Goal: Communication & Community: Answer question/provide support

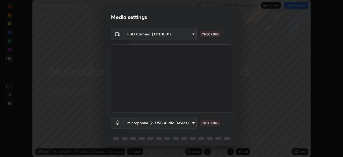
scroll to position [19, 0]
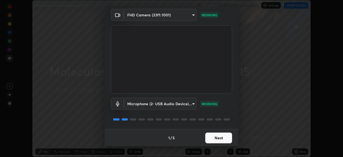
click at [222, 138] on button "Next" at bounding box center [218, 137] width 27 height 11
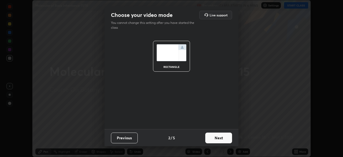
scroll to position [0, 0]
click at [223, 138] on button "Next" at bounding box center [218, 137] width 27 height 11
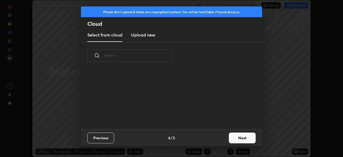
click at [230, 139] on button "Next" at bounding box center [242, 137] width 27 height 11
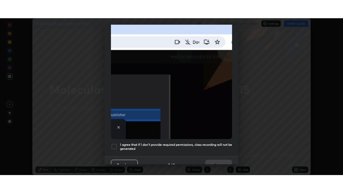
scroll to position [128, 0]
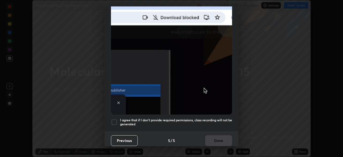
click at [211, 118] on h5 "I agree that if I don't provide required permissions, class recording will not …" at bounding box center [176, 122] width 112 height 8
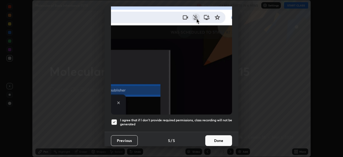
click at [219, 137] on button "Done" at bounding box center [218, 140] width 27 height 11
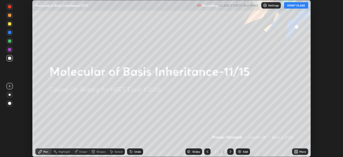
click at [297, 152] on icon at bounding box center [296, 152] width 1 height 1
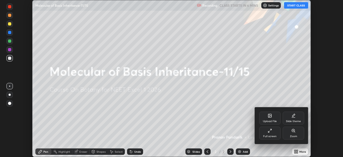
click at [271, 136] on div "Full screen" at bounding box center [269, 136] width 13 height 3
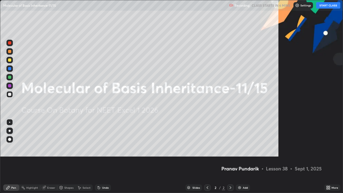
scroll to position [193, 343]
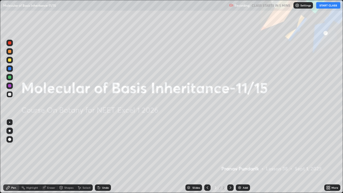
click at [242, 157] on div "Add" at bounding box center [243, 187] width 14 height 6
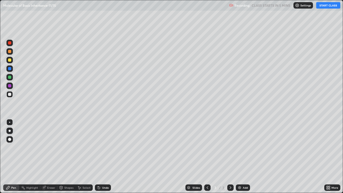
click at [10, 128] on div at bounding box center [9, 131] width 6 height 6
click at [10, 60] on div at bounding box center [9, 59] width 3 height 3
click at [11, 137] on div at bounding box center [9, 139] width 6 height 6
click at [327, 157] on icon at bounding box center [327, 186] width 1 height 1
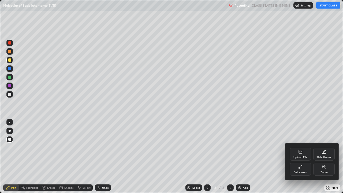
click at [303, 155] on div "Upload File" at bounding box center [300, 154] width 21 height 13
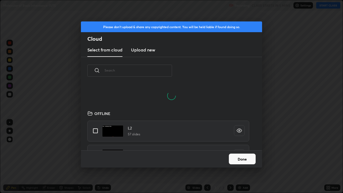
scroll to position [2, 3]
click at [164, 71] on input "text" at bounding box center [139, 70] width 68 height 23
click at [164, 72] on input "text" at bounding box center [139, 70] width 68 height 23
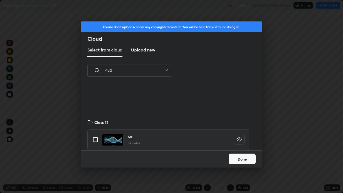
scroll to position [0, 0]
click at [144, 71] on input "Mbi2" at bounding box center [134, 70] width 58 height 23
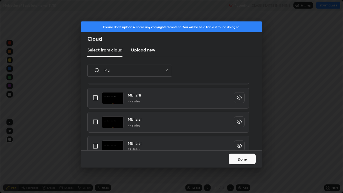
scroll to position [98, 0]
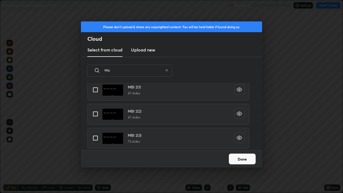
type input "Mbi"
click at [97, 137] on input "grid" at bounding box center [95, 137] width 11 height 11
checkbox input "true"
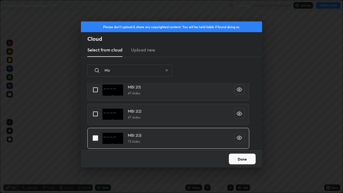
click at [230, 157] on button "Done" at bounding box center [242, 159] width 27 height 11
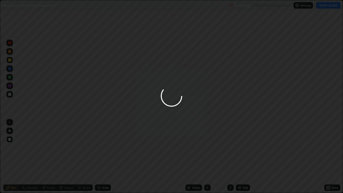
click at [206, 157] on div at bounding box center [171, 96] width 343 height 193
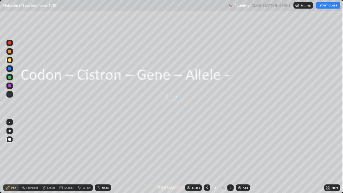
click at [209, 157] on div at bounding box center [207, 187] width 6 height 6
click at [245, 157] on div "Add" at bounding box center [245, 187] width 5 height 3
click at [327, 157] on icon at bounding box center [327, 186] width 1 height 1
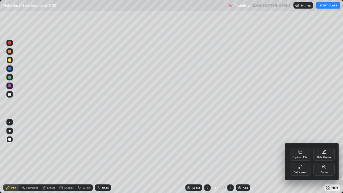
click at [312, 104] on div at bounding box center [171, 96] width 343 height 193
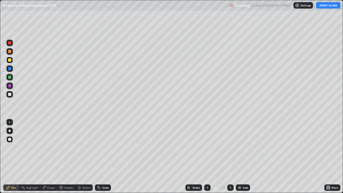
click at [322, 7] on button "START CLASS" at bounding box center [328, 5] width 24 height 6
click at [196, 157] on div "Slides" at bounding box center [196, 187] width 8 height 3
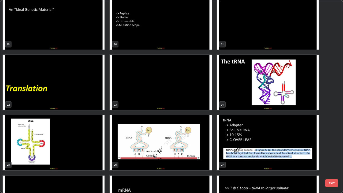
scroll to position [382, 0]
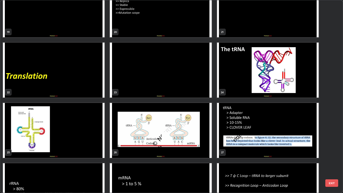
click at [203, 89] on img "grid" at bounding box center [161, 70] width 102 height 55
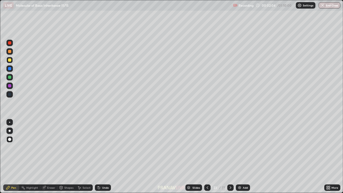
click at [203, 90] on img "grid" at bounding box center [161, 70] width 102 height 55
click at [202, 91] on img "grid" at bounding box center [161, 70] width 102 height 55
click at [202, 90] on img "grid" at bounding box center [161, 70] width 102 height 55
click at [185, 157] on div "Slides" at bounding box center [193, 187] width 17 height 6
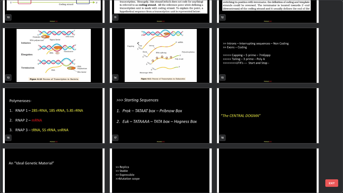
scroll to position [191, 0]
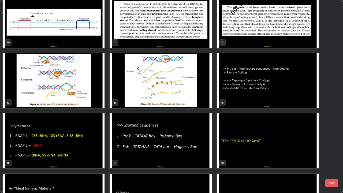
click at [97, 143] on img "grid" at bounding box center [54, 140] width 102 height 55
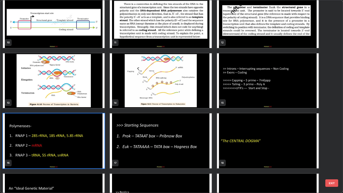
click at [98, 144] on img "grid" at bounding box center [54, 140] width 102 height 55
click at [98, 143] on img "grid" at bounding box center [54, 140] width 102 height 55
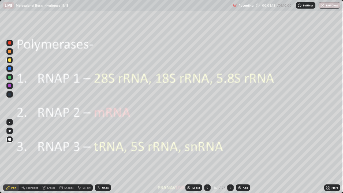
click at [207, 157] on icon at bounding box center [207, 187] width 4 height 4
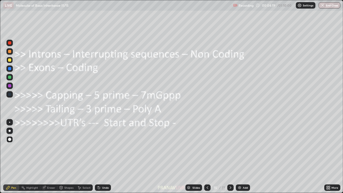
click at [245, 157] on div "Add" at bounding box center [245, 187] width 5 height 3
click at [11, 97] on div at bounding box center [9, 94] width 6 height 6
click at [206, 157] on icon at bounding box center [207, 187] width 4 height 4
click at [231, 157] on icon at bounding box center [230, 187] width 4 height 4
click at [230, 157] on icon at bounding box center [230, 187] width 4 height 4
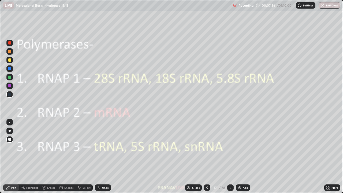
click at [68, 157] on div "Shapes" at bounding box center [68, 187] width 9 height 3
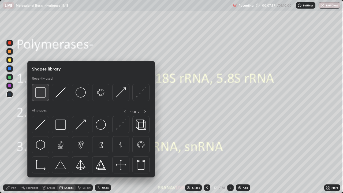
click at [42, 97] on img at bounding box center [40, 92] width 10 height 10
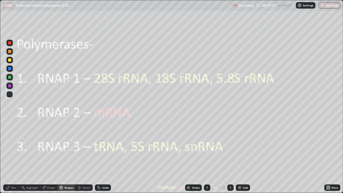
click at [12, 61] on div at bounding box center [9, 60] width 6 height 6
click at [105, 157] on div "Undo" at bounding box center [103, 187] width 16 height 6
click at [14, 157] on div "Pen" at bounding box center [13, 187] width 5 height 3
click at [49, 157] on div "Eraser" at bounding box center [51, 187] width 8 height 3
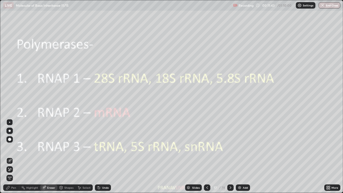
click at [10, 157] on span "Erase all" at bounding box center [10, 177] width 6 height 3
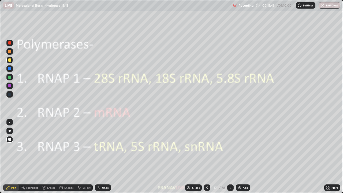
click at [11, 157] on div "Pen" at bounding box center [11, 187] width 16 height 6
click at [196, 157] on div "Slides" at bounding box center [196, 187] width 8 height 3
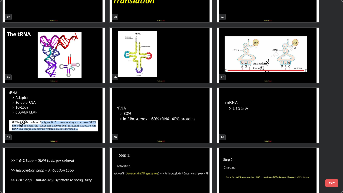
scroll to position [468, 0]
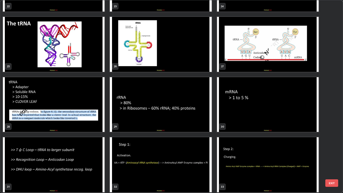
click at [197, 123] on img "grid" at bounding box center [161, 104] width 102 height 55
click at [197, 124] on img "grid" at bounding box center [161, 104] width 102 height 55
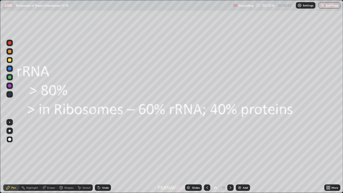
click at [197, 125] on img "grid" at bounding box center [161, 104] width 102 height 55
click at [230, 157] on icon at bounding box center [230, 187] width 4 height 4
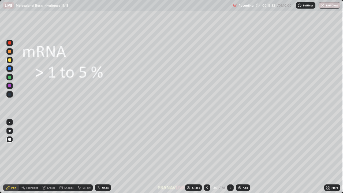
click at [195, 157] on div "Slides" at bounding box center [193, 187] width 17 height 6
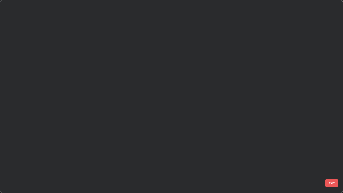
scroll to position [191, 340]
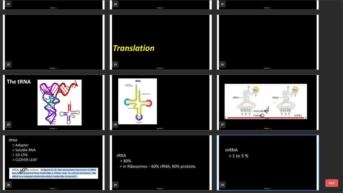
click at [230, 157] on img "grid" at bounding box center [268, 162] width 102 height 55
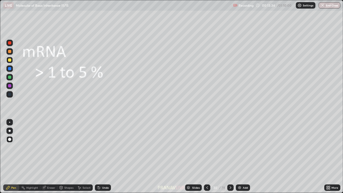
click at [230, 157] on img "grid" at bounding box center [268, 162] width 102 height 55
click at [230, 156] on img "grid" at bounding box center [268, 162] width 102 height 55
click at [243, 157] on div "Add" at bounding box center [245, 187] width 5 height 3
click at [12, 62] on div at bounding box center [9, 60] width 6 height 6
click at [197, 157] on div "Slides" at bounding box center [193, 187] width 17 height 6
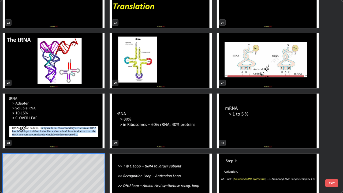
scroll to position [453, 0]
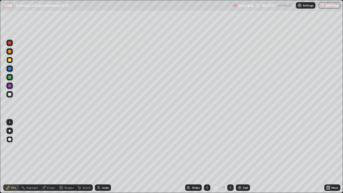
click at [191, 157] on div "Slides" at bounding box center [193, 187] width 17 height 6
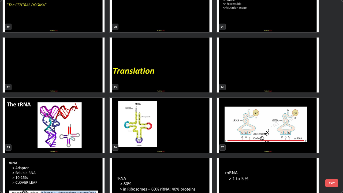
scroll to position [382, 0]
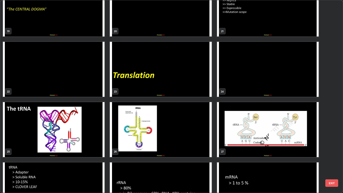
click at [234, 92] on img "grid" at bounding box center [268, 69] width 102 height 55
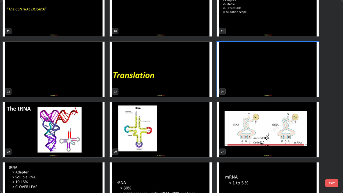
click at [234, 92] on img "grid" at bounding box center [268, 69] width 102 height 55
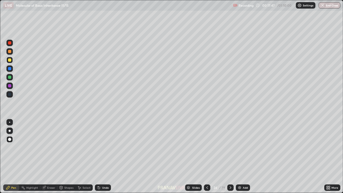
click at [234, 92] on img "grid" at bounding box center [268, 69] width 102 height 55
click at [196, 157] on div "Slides" at bounding box center [196, 187] width 8 height 3
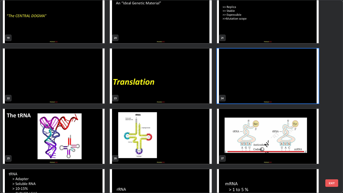
scroll to position [374, 0]
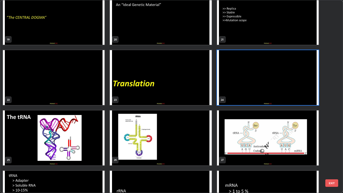
click at [196, 92] on img "grid" at bounding box center [161, 77] width 102 height 55
click at [196, 94] on img "grid" at bounding box center [161, 77] width 102 height 55
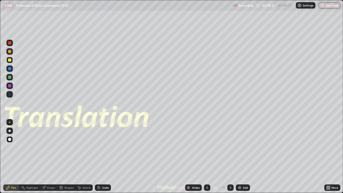
click at [241, 95] on img "grid" at bounding box center [268, 77] width 102 height 55
click at [230, 157] on icon at bounding box center [230, 187] width 4 height 4
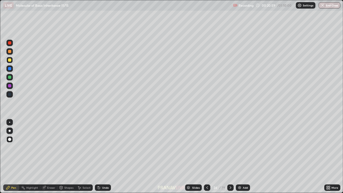
click at [10, 60] on div at bounding box center [9, 59] width 3 height 3
click at [87, 157] on div "Select" at bounding box center [87, 187] width 8 height 3
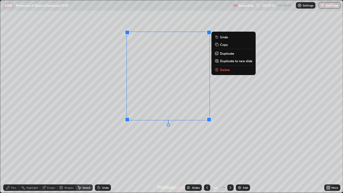
click at [11, 157] on div "Pen" at bounding box center [11, 187] width 16 height 6
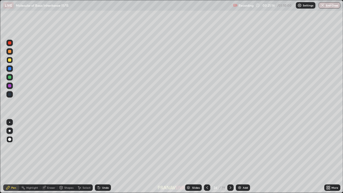
click at [10, 88] on div at bounding box center [9, 86] width 6 height 6
click at [240, 157] on div "Add" at bounding box center [243, 187] width 14 height 6
click at [9, 130] on div at bounding box center [10, 131] width 2 height 2
click at [9, 75] on div at bounding box center [9, 77] width 6 height 6
click at [207, 157] on icon at bounding box center [207, 187] width 2 height 3
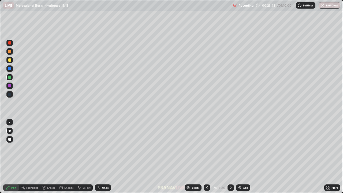
click at [10, 86] on div at bounding box center [9, 85] width 3 height 3
click at [9, 122] on div at bounding box center [9, 122] width 1 height 1
click at [11, 79] on div at bounding box center [9, 77] width 6 height 6
click at [10, 68] on div at bounding box center [9, 68] width 3 height 3
click at [10, 60] on div at bounding box center [9, 59] width 3 height 3
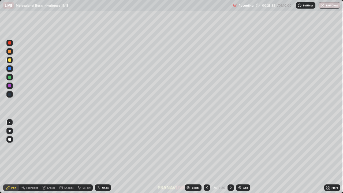
click at [8, 87] on div at bounding box center [9, 85] width 3 height 3
click at [10, 131] on div at bounding box center [10, 131] width 2 height 2
click at [188, 157] on icon at bounding box center [188, 188] width 3 height 1
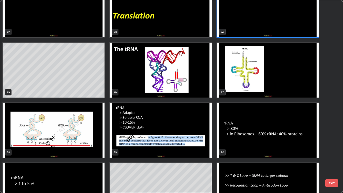
scroll to position [461, 0]
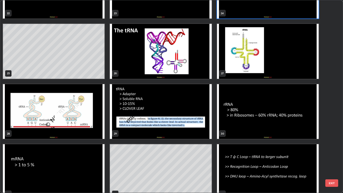
click at [95, 121] on img "grid" at bounding box center [54, 111] width 102 height 55
click at [95, 122] on img "grid" at bounding box center [54, 111] width 102 height 55
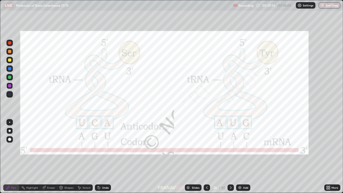
click at [96, 123] on img "grid" at bounding box center [54, 111] width 102 height 55
click at [97, 123] on img "grid" at bounding box center [54, 111] width 102 height 55
click at [51, 157] on div "Eraser" at bounding box center [51, 187] width 8 height 3
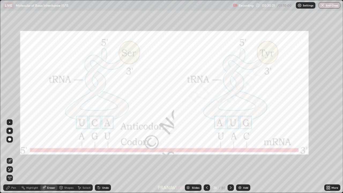
click at [10, 157] on span "Erase all" at bounding box center [10, 177] width 6 height 3
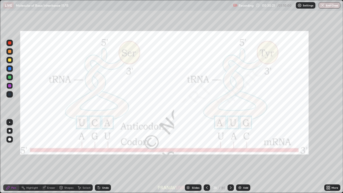
click at [12, 157] on div "Pen" at bounding box center [13, 187] width 5 height 3
click at [197, 157] on div "Slides" at bounding box center [196, 187] width 8 height 3
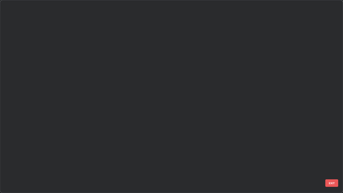
scroll to position [191, 340]
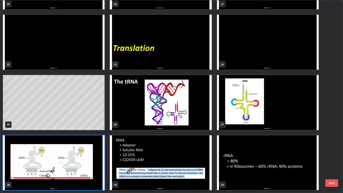
click at [97, 154] on img "grid" at bounding box center [54, 162] width 102 height 55
click at [98, 154] on img "grid" at bounding box center [54, 162] width 102 height 55
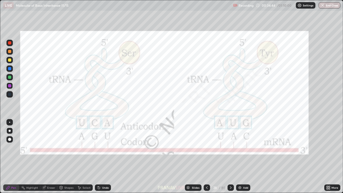
click at [192, 157] on div "Slides" at bounding box center [196, 187] width 8 height 3
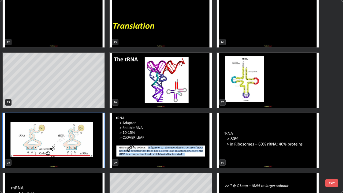
scroll to position [432, 0]
click at [240, 100] on img "grid" at bounding box center [268, 80] width 102 height 55
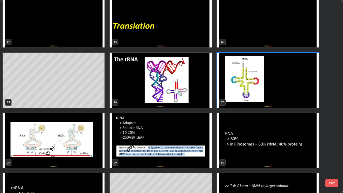
click at [242, 101] on img "grid" at bounding box center [268, 80] width 102 height 55
click at [241, 101] on img "grid" at bounding box center [268, 80] width 102 height 55
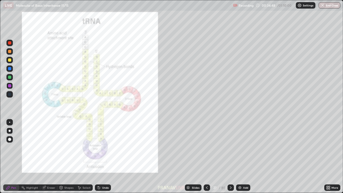
click at [241, 100] on img "grid" at bounding box center [268, 80] width 102 height 55
click at [329, 157] on icon at bounding box center [329, 186] width 1 height 1
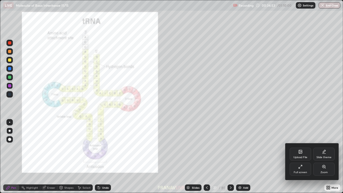
click at [321, 157] on div "Zoom" at bounding box center [324, 172] width 7 height 3
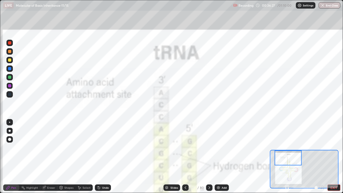
click at [335, 157] on button "EXIT" at bounding box center [334, 187] width 13 height 6
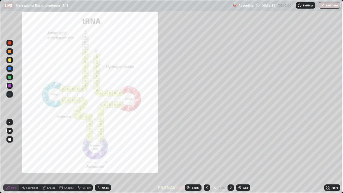
click at [186, 157] on div "Slides" at bounding box center [193, 187] width 17 height 6
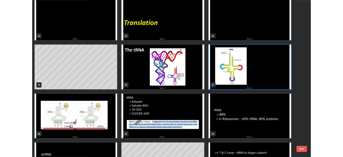
scroll to position [454, 0]
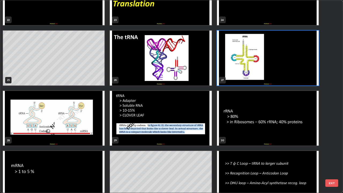
click at [195, 122] on img "grid" at bounding box center [161, 118] width 102 height 55
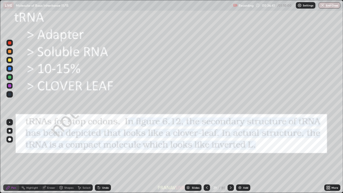
click at [196, 122] on img "grid" at bounding box center [161, 118] width 102 height 55
click at [195, 124] on img "grid" at bounding box center [161, 118] width 102 height 55
click at [71, 157] on div "Shapes" at bounding box center [68, 187] width 9 height 3
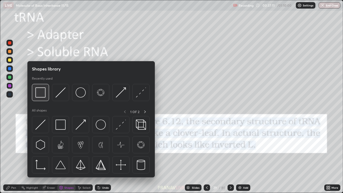
click at [40, 96] on img at bounding box center [40, 92] width 10 height 10
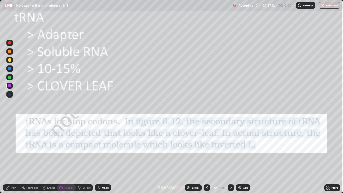
click at [10, 42] on div at bounding box center [9, 42] width 3 height 3
click at [208, 157] on icon at bounding box center [207, 187] width 4 height 4
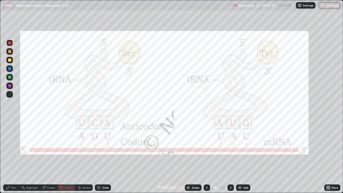
click at [206, 157] on icon at bounding box center [207, 187] width 4 height 4
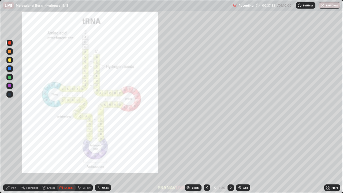
click at [206, 157] on icon at bounding box center [207, 187] width 4 height 4
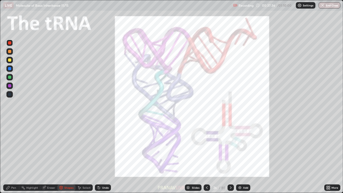
click at [8, 157] on icon at bounding box center [7, 187] width 3 height 3
click at [230, 157] on icon at bounding box center [231, 187] width 4 height 4
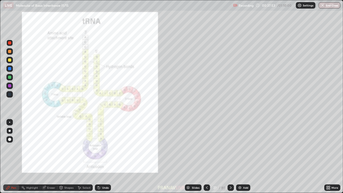
click at [230, 157] on icon at bounding box center [231, 187] width 4 height 4
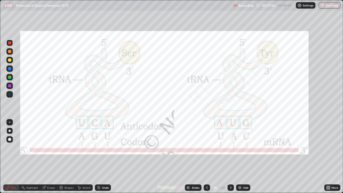
click at [230, 157] on icon at bounding box center [231, 187] width 4 height 4
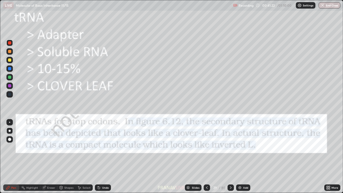
click at [248, 157] on div "Add" at bounding box center [243, 187] width 14 height 6
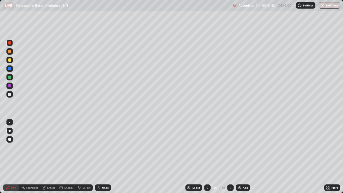
click at [10, 60] on div at bounding box center [9, 59] width 3 height 3
click at [11, 95] on div at bounding box center [9, 94] width 3 height 3
click at [10, 94] on div at bounding box center [9, 94] width 3 height 3
click at [11, 60] on div at bounding box center [9, 59] width 3 height 3
click at [10, 54] on div at bounding box center [9, 51] width 6 height 6
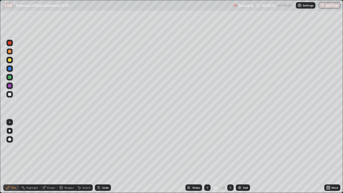
click at [9, 92] on div at bounding box center [9, 94] width 6 height 6
click at [10, 61] on div at bounding box center [9, 59] width 3 height 3
click at [10, 94] on div at bounding box center [9, 94] width 3 height 3
click at [10, 60] on div at bounding box center [9, 59] width 3 height 3
click at [11, 96] on div at bounding box center [9, 94] width 6 height 6
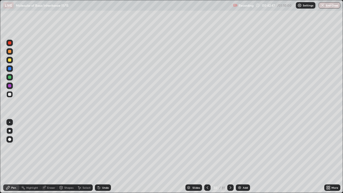
click at [12, 93] on div at bounding box center [9, 94] width 6 height 6
click at [11, 68] on div at bounding box center [9, 68] width 3 height 3
click at [10, 68] on div at bounding box center [9, 68] width 3 height 3
click at [9, 94] on div at bounding box center [9, 94] width 3 height 3
click at [87, 157] on div "Select" at bounding box center [87, 187] width 8 height 3
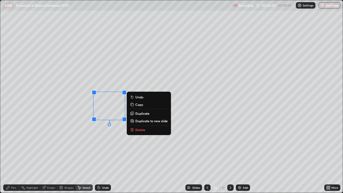
click at [138, 114] on p "Duplicate" at bounding box center [142, 113] width 14 height 4
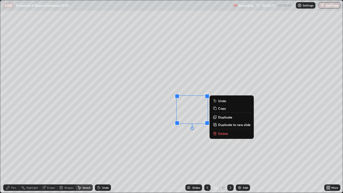
click at [15, 157] on div "Pen" at bounding box center [13, 187] width 5 height 3
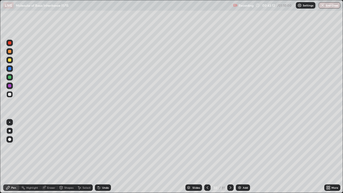
click at [88, 157] on div "Select" at bounding box center [84, 187] width 17 height 6
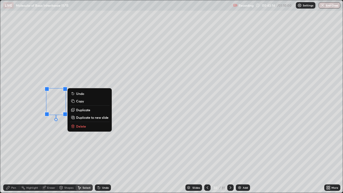
click at [78, 109] on p "Duplicate" at bounding box center [83, 110] width 14 height 4
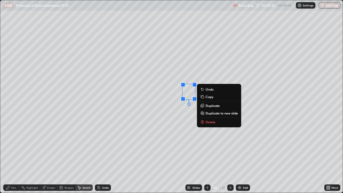
click at [11, 157] on div "Pen" at bounding box center [11, 187] width 16 height 6
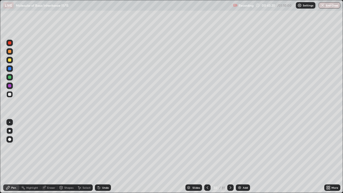
click at [52, 157] on div "Eraser" at bounding box center [51, 187] width 8 height 3
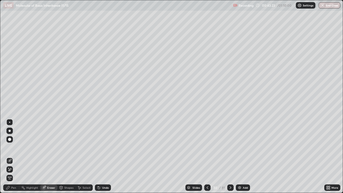
click at [14, 157] on div "Pen" at bounding box center [11, 187] width 16 height 6
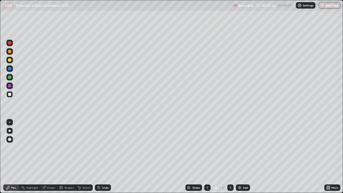
click at [11, 71] on div at bounding box center [9, 68] width 6 height 6
click at [10, 95] on div at bounding box center [9, 94] width 3 height 3
click at [332, 157] on div "More" at bounding box center [335, 187] width 7 height 3
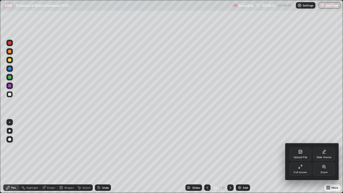
click at [304, 157] on div "Full screen" at bounding box center [300, 169] width 21 height 13
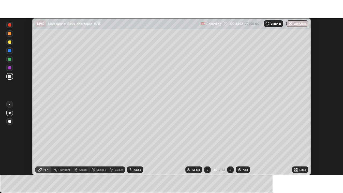
scroll to position [26646, 26460]
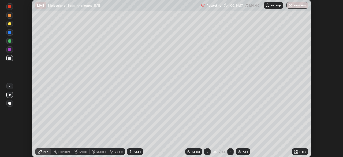
click at [299, 152] on div "More" at bounding box center [302, 151] width 7 height 3
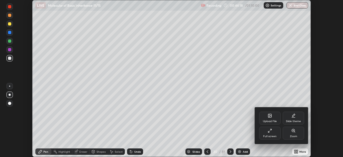
click at [276, 135] on div "Full screen" at bounding box center [269, 136] width 13 height 3
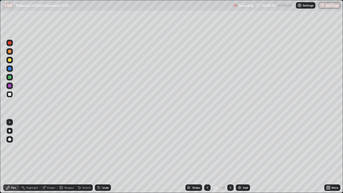
scroll to position [193, 343]
click at [198, 157] on div "Slides" at bounding box center [196, 187] width 8 height 3
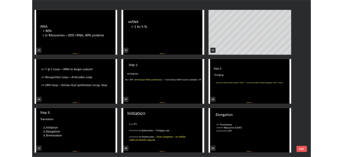
scroll to position [615, 0]
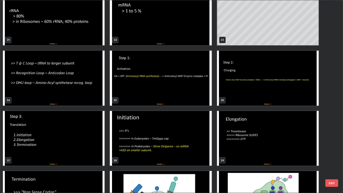
click at [182, 98] on img "grid" at bounding box center [161, 78] width 102 height 55
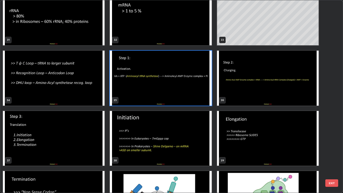
click at [183, 98] on img "grid" at bounding box center [161, 78] width 102 height 55
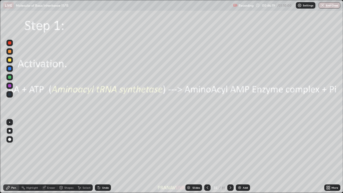
click at [183, 99] on img "grid" at bounding box center [161, 78] width 102 height 55
click at [10, 69] on div at bounding box center [9, 68] width 3 height 3
click at [230, 157] on icon at bounding box center [231, 187] width 2 height 3
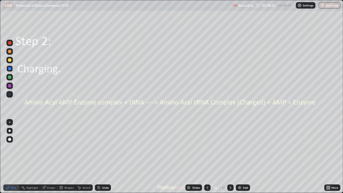
click at [250, 157] on div "Add" at bounding box center [243, 187] width 14 height 6
click at [338, 157] on div "More" at bounding box center [335, 187] width 7 height 3
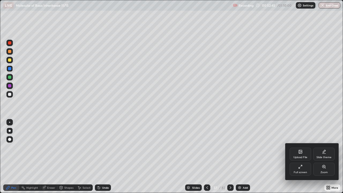
click at [303, 157] on div "Full screen" at bounding box center [300, 172] width 13 height 3
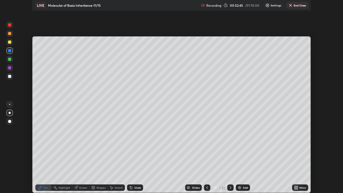
scroll to position [26646, 26460]
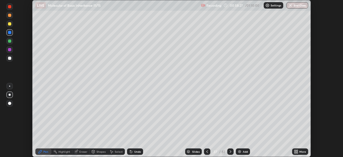
click at [246, 153] on div "Add" at bounding box center [245, 151] width 5 height 3
click at [295, 151] on icon at bounding box center [295, 150] width 1 height 1
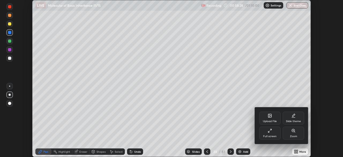
click at [269, 135] on div "Full screen" at bounding box center [269, 136] width 13 height 3
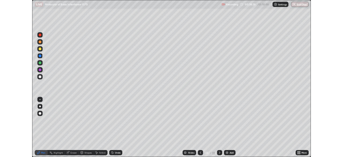
scroll to position [193, 343]
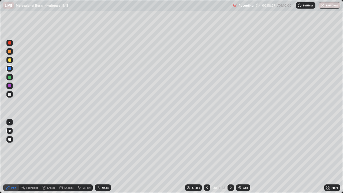
click at [10, 60] on div at bounding box center [9, 59] width 3 height 3
click at [108, 157] on div "Undo" at bounding box center [105, 187] width 7 height 3
click at [105, 157] on div "Undo" at bounding box center [103, 187] width 16 height 6
click at [109, 157] on div "Undo" at bounding box center [103, 187] width 16 height 6
click at [12, 96] on div at bounding box center [9, 94] width 6 height 6
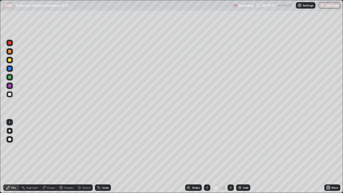
click at [12, 71] on div at bounding box center [9, 68] width 6 height 6
click at [9, 96] on div at bounding box center [9, 94] width 6 height 6
click at [49, 157] on div "Eraser" at bounding box center [51, 187] width 8 height 3
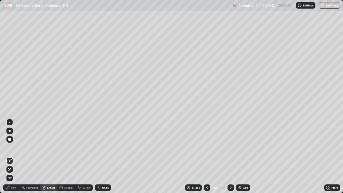
click at [14, 157] on div "Pen" at bounding box center [11, 187] width 16 height 6
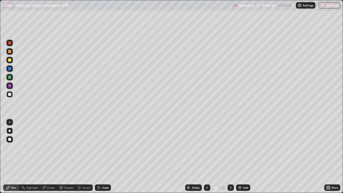
click at [10, 77] on div at bounding box center [9, 77] width 3 height 3
click at [87, 157] on div "Select" at bounding box center [87, 187] width 8 height 3
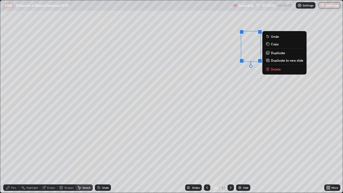
click at [272, 54] on p "Duplicate" at bounding box center [278, 53] width 14 height 4
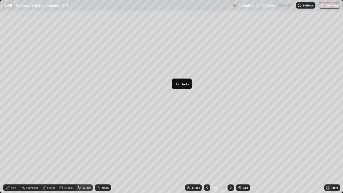
click at [114, 135] on div "15 ° Undo Copy Duplicate Duplicate to new slide Delete" at bounding box center [171, 96] width 343 height 192
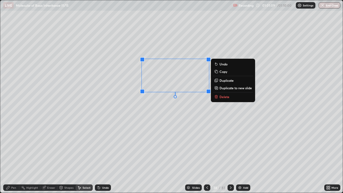
click at [131, 128] on div "0 ° Undo Copy Duplicate Duplicate to new slide Delete" at bounding box center [171, 96] width 343 height 192
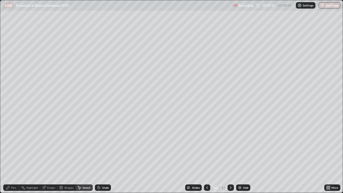
click at [16, 157] on div "Pen" at bounding box center [11, 187] width 16 height 6
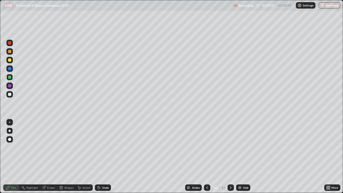
click at [10, 122] on div at bounding box center [9, 122] width 1 height 1
click at [81, 157] on div "Select" at bounding box center [84, 187] width 17 height 6
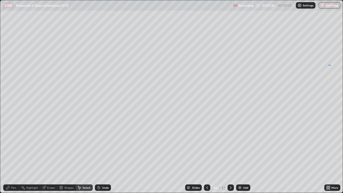
click at [329, 65] on div "0 ° Undo Copy Duplicate Duplicate to new slide Delete" at bounding box center [171, 96] width 343 height 192
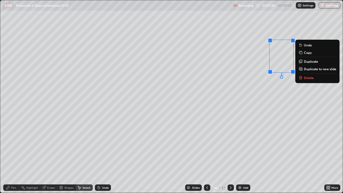
click at [309, 61] on p "Duplicate" at bounding box center [311, 61] width 14 height 4
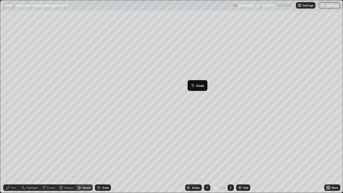
click at [127, 140] on div "0 ° Undo Copy Duplicate Duplicate to new slide Delete" at bounding box center [171, 96] width 343 height 192
click at [9, 157] on icon at bounding box center [8, 187] width 4 height 4
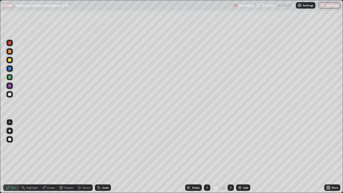
click at [13, 95] on div at bounding box center [9, 94] width 6 height 6
click at [10, 46] on div at bounding box center [9, 43] width 6 height 6
click at [51, 157] on div "Eraser" at bounding box center [51, 187] width 8 height 3
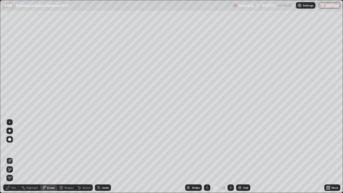
click at [15, 157] on div "Pen" at bounding box center [11, 187] width 16 height 6
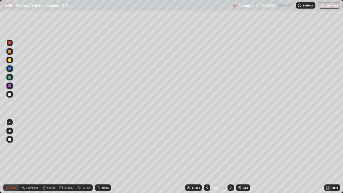
click at [10, 96] on div at bounding box center [9, 94] width 3 height 3
click at [14, 157] on div "Pen" at bounding box center [13, 187] width 5 height 3
click at [9, 61] on div at bounding box center [9, 59] width 3 height 3
click at [329, 157] on icon at bounding box center [329, 188] width 1 height 1
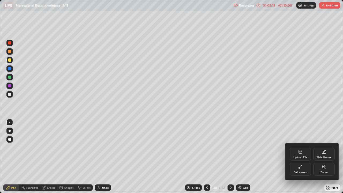
click at [301, 157] on div "Full screen" at bounding box center [300, 172] width 13 height 3
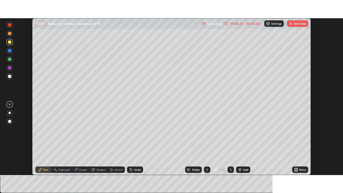
scroll to position [26646, 26460]
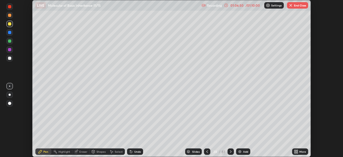
click at [11, 61] on div at bounding box center [9, 58] width 6 height 6
click at [295, 150] on icon at bounding box center [295, 150] width 1 height 1
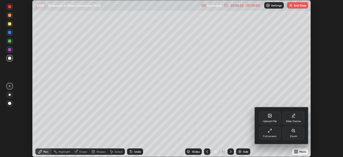
click at [270, 135] on div "Full screen" at bounding box center [269, 136] width 13 height 3
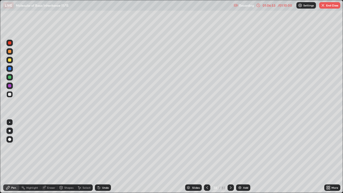
scroll to position [193, 343]
click at [107, 157] on div "Undo" at bounding box center [105, 187] width 7 height 3
click at [107, 157] on div "Undo" at bounding box center [103, 187] width 16 height 6
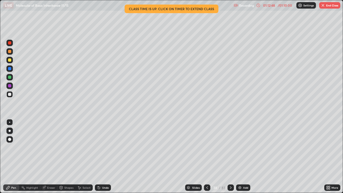
click at [284, 6] on div "/ 01:10:00" at bounding box center [285, 5] width 17 height 3
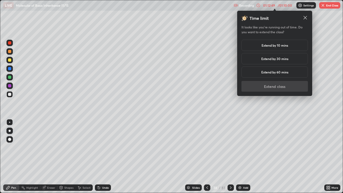
click at [288, 63] on div "Extend by 30 mins" at bounding box center [274, 58] width 66 height 11
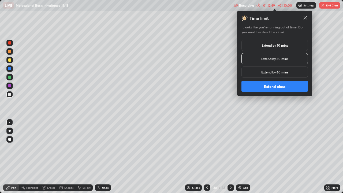
click at [297, 89] on button "Extend class" at bounding box center [274, 86] width 66 height 11
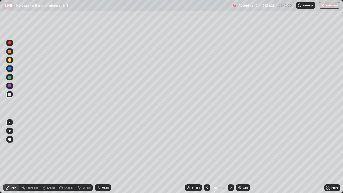
click at [194, 157] on div "Slides" at bounding box center [196, 187] width 8 height 3
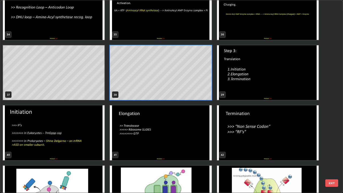
scroll to position [686, 0]
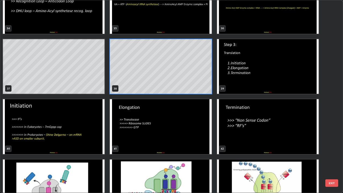
click at [90, 123] on img "grid" at bounding box center [54, 126] width 102 height 55
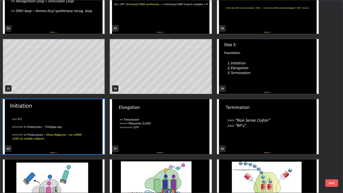
click at [89, 123] on img "grid" at bounding box center [54, 126] width 102 height 55
click at [90, 123] on img "grid" at bounding box center [54, 126] width 102 height 55
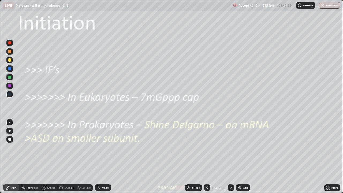
click at [231, 157] on icon at bounding box center [231, 187] width 4 height 4
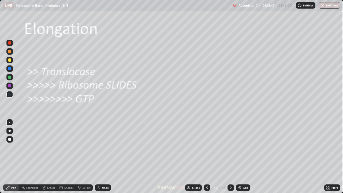
click at [207, 157] on icon at bounding box center [207, 187] width 4 height 4
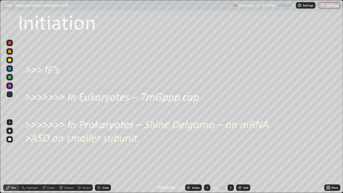
click at [232, 157] on icon at bounding box center [231, 187] width 4 height 4
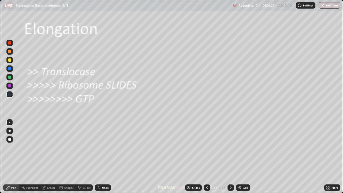
click at [230, 157] on icon at bounding box center [231, 187] width 4 height 4
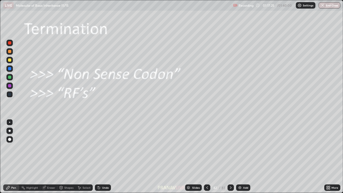
click at [197, 157] on div "Slides" at bounding box center [196, 187] width 8 height 3
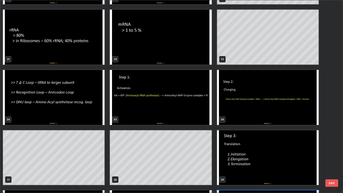
scroll to position [590, 0]
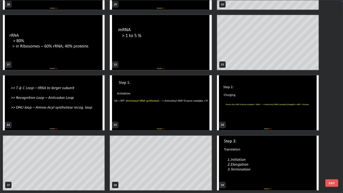
click at [93, 113] on img "grid" at bounding box center [54, 102] width 102 height 55
click at [92, 114] on img "grid" at bounding box center [54, 102] width 102 height 55
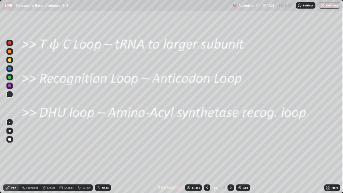
click at [92, 114] on img "grid" at bounding box center [54, 102] width 102 height 55
click at [12, 66] on div at bounding box center [9, 68] width 6 height 6
click at [323, 6] on img "button" at bounding box center [323, 5] width 4 height 4
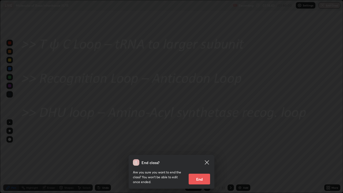
click at [206, 157] on button "End" at bounding box center [199, 179] width 21 height 11
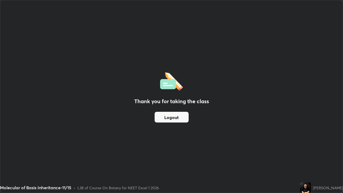
click at [184, 118] on button "Logout" at bounding box center [172, 117] width 34 height 11
click at [184, 117] on button "Logout" at bounding box center [172, 117] width 34 height 11
